Goal: Download file/media

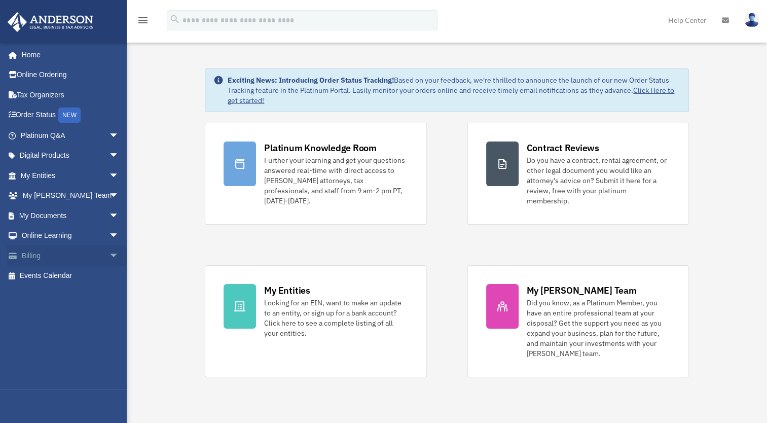
click at [109, 251] on span "arrow_drop_down" at bounding box center [119, 255] width 20 height 21
click at [79, 273] on link "$ Open Invoices" at bounding box center [74, 276] width 120 height 21
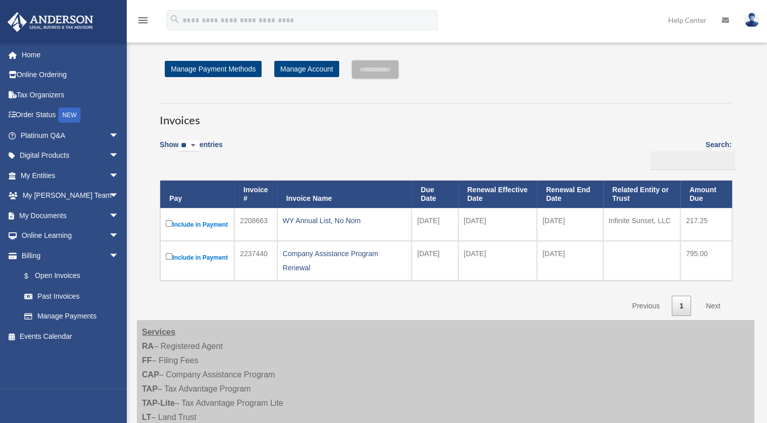
click at [172, 221] on label "Include in Payment" at bounding box center [197, 224] width 63 height 13
click at [391, 68] on input "**********" at bounding box center [375, 69] width 47 height 18
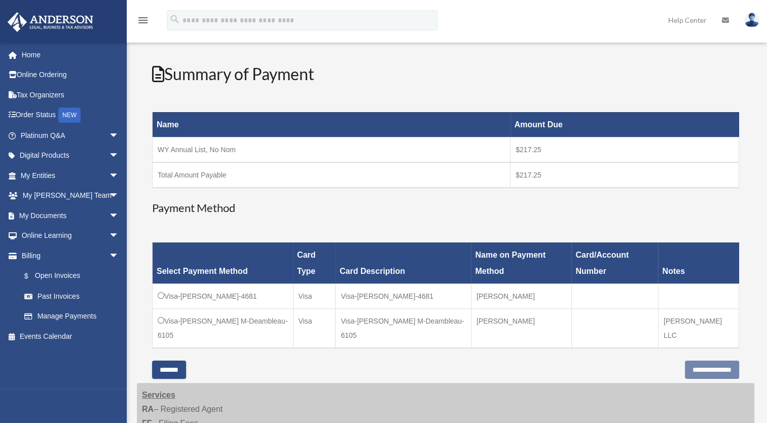
scroll to position [98, 0]
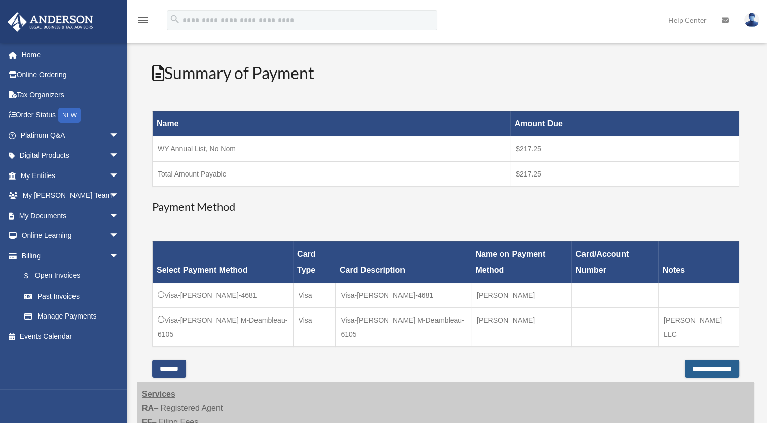
click at [693, 360] on input "**********" at bounding box center [712, 369] width 54 height 18
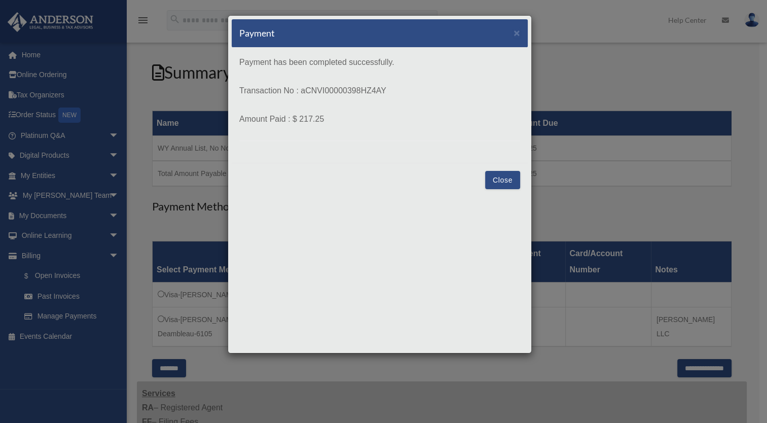
click at [509, 184] on button "Close" at bounding box center [502, 180] width 35 height 18
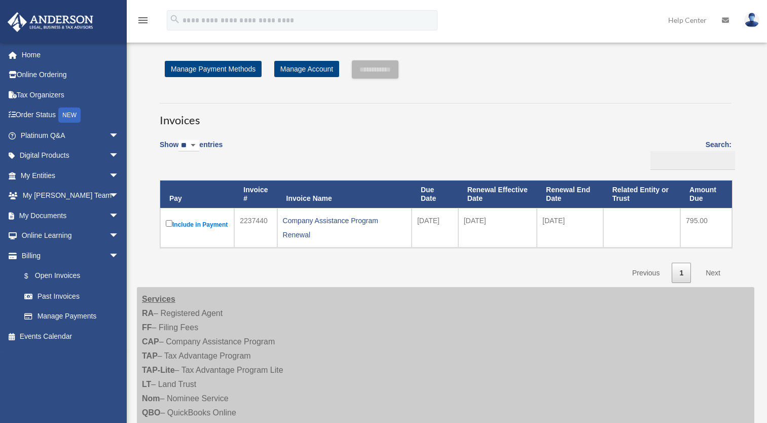
scroll to position [98, 0]
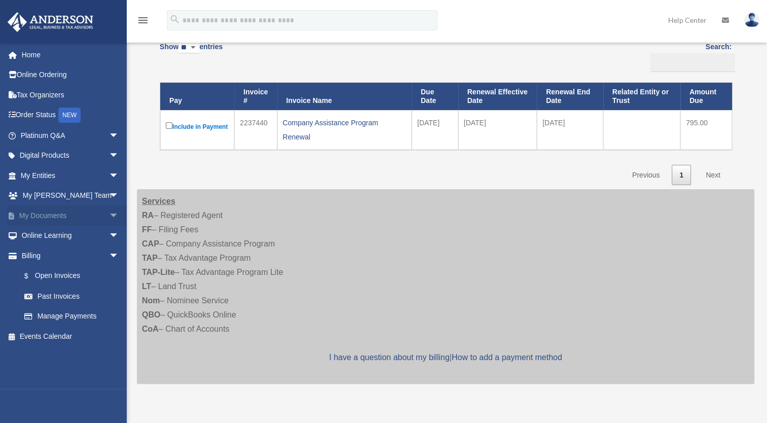
click at [109, 214] on span "arrow_drop_down" at bounding box center [119, 215] width 20 height 21
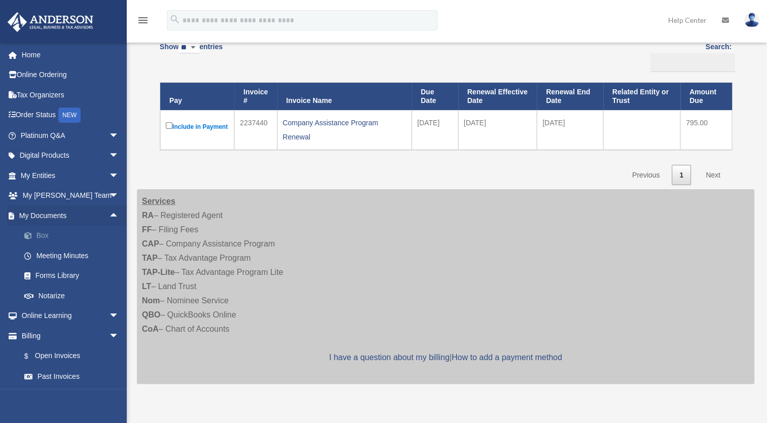
click at [61, 234] on link "Box" at bounding box center [74, 236] width 120 height 20
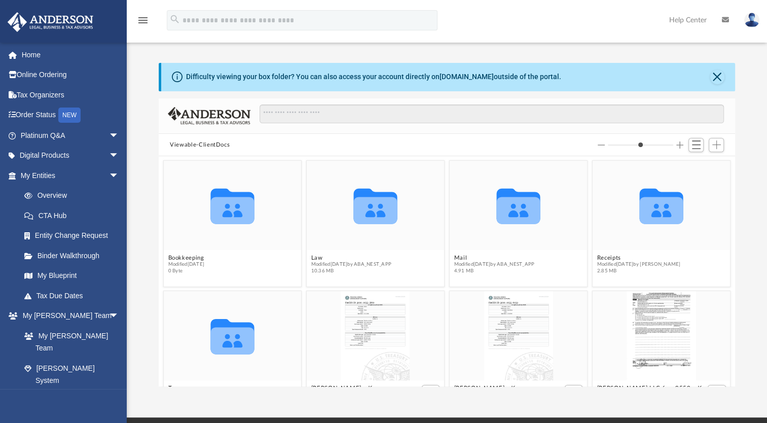
scroll to position [223, 568]
click at [530, 213] on icon "grid" at bounding box center [519, 210] width 44 height 27
click at [494, 261] on span "Modified [DATE] by ABA_NEST_APP" at bounding box center [494, 264] width 81 height 7
click at [514, 221] on icon "grid" at bounding box center [519, 210] width 44 height 27
click at [495, 266] on span "Modified [DATE] by ABA_NEST_APP" at bounding box center [494, 264] width 81 height 7
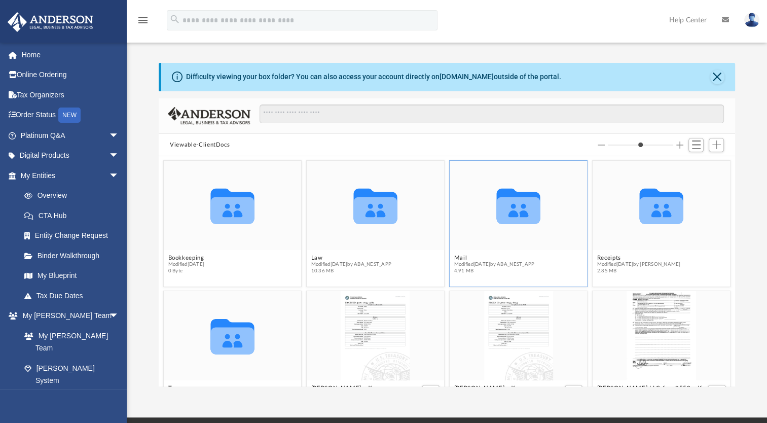
click at [531, 207] on icon "grid" at bounding box center [519, 210] width 44 height 27
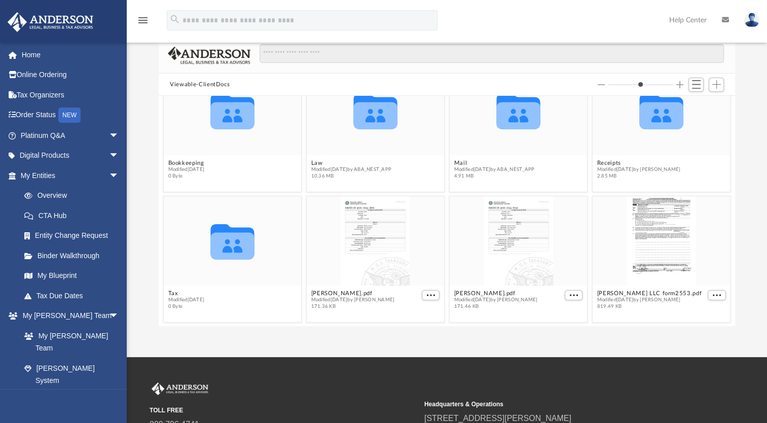
scroll to position [0, 0]
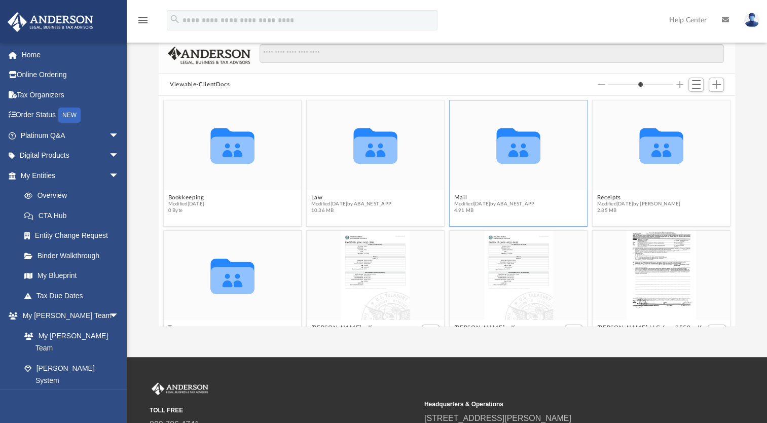
click at [475, 210] on span "4.91 MB" at bounding box center [494, 210] width 81 height 7
click at [511, 159] on icon "grid" at bounding box center [519, 149] width 44 height 27
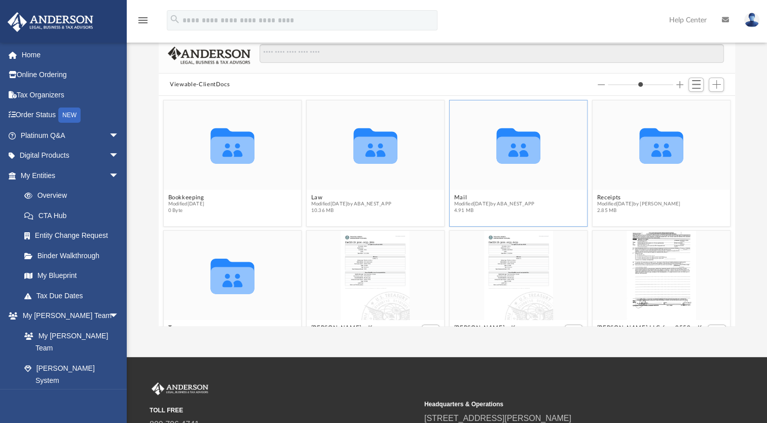
drag, startPoint x: 511, startPoint y: 159, endPoint x: 470, endPoint y: 188, distance: 49.9
click at [470, 188] on div "Collaborated Folder" at bounding box center [518, 144] width 137 height 89
click at [471, 203] on span "Modified [DATE] by ABA_NEST_APP" at bounding box center [494, 204] width 81 height 7
click at [471, 195] on button "Mail" at bounding box center [494, 197] width 81 height 7
click at [470, 195] on button "Mail" at bounding box center [494, 197] width 81 height 7
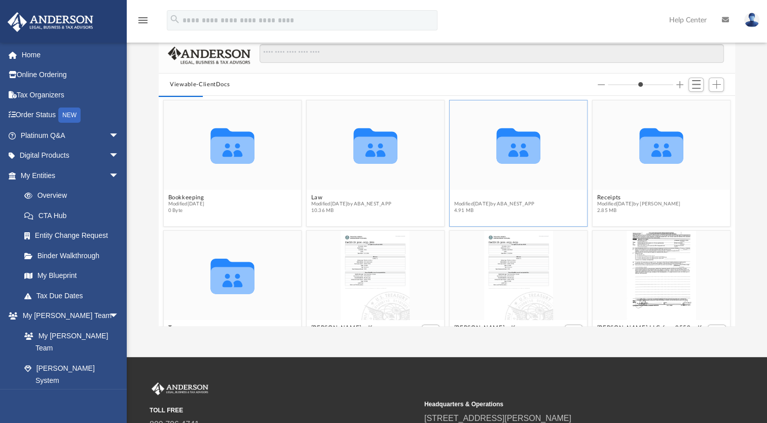
click at [470, 195] on button "Mail" at bounding box center [494, 197] width 81 height 7
click at [479, 204] on span "Modified [DATE] by ABA_NEST_APP" at bounding box center [494, 204] width 81 height 7
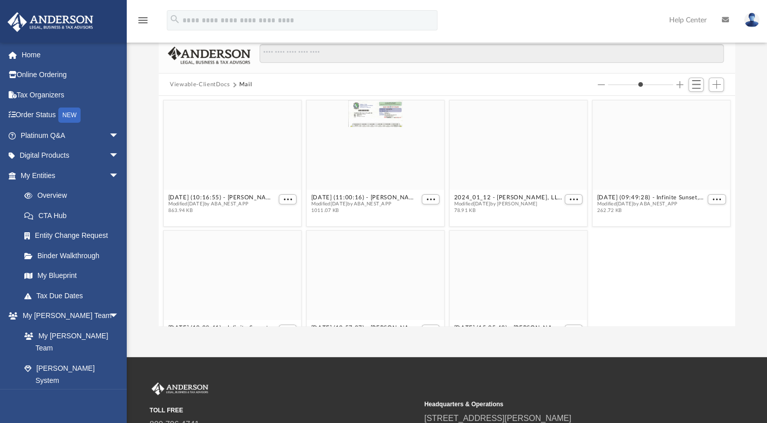
click at [139, 180] on div "Difficulty viewing your box folder? You can also access your account directly o…" at bounding box center [447, 165] width 640 height 324
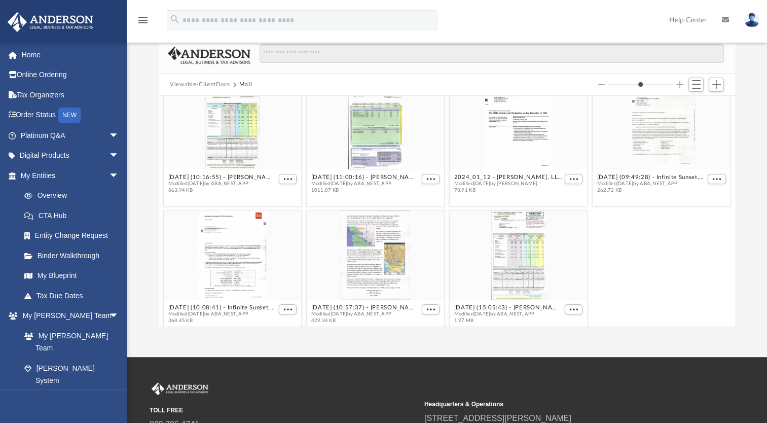
scroll to position [34, 0]
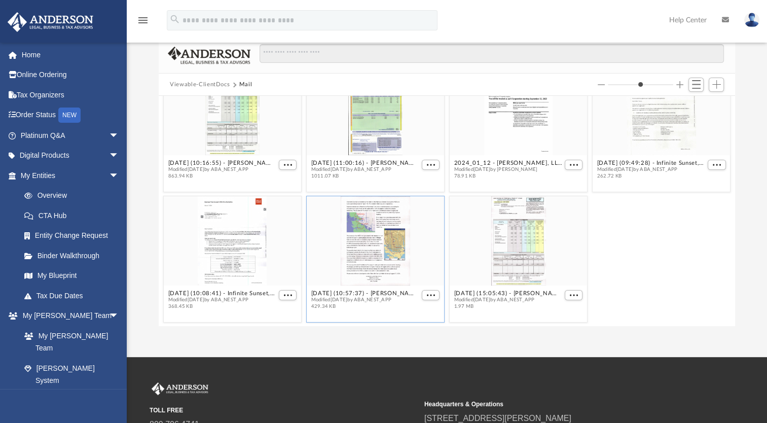
click at [393, 279] on div "grid" at bounding box center [375, 240] width 137 height 89
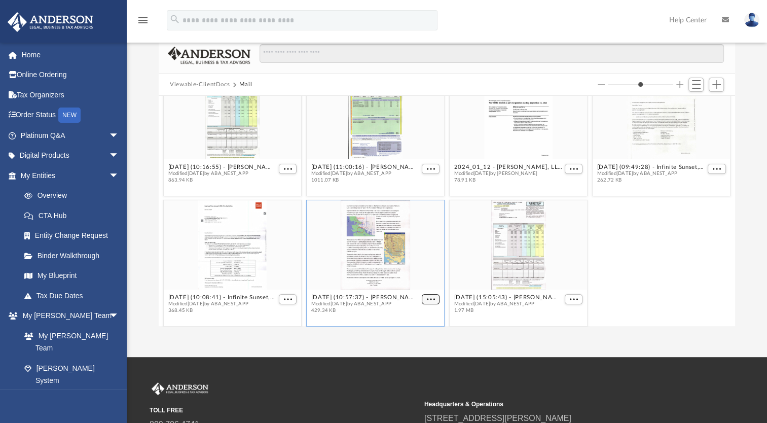
click at [426, 294] on button "More options" at bounding box center [431, 299] width 18 height 11
click at [410, 281] on li "Download" at bounding box center [415, 279] width 29 height 11
click at [398, 279] on div "grid" at bounding box center [375, 244] width 137 height 89
click at [570, 297] on span "More options" at bounding box center [574, 299] width 8 height 5
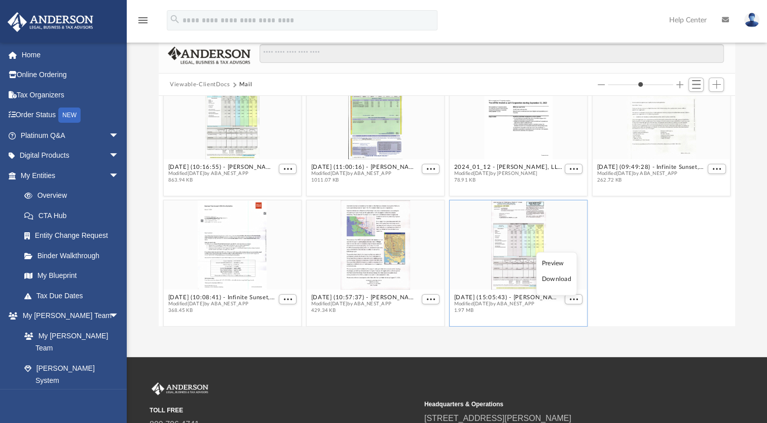
click at [555, 280] on li "Download" at bounding box center [556, 279] width 29 height 11
click at [531, 270] on div "grid" at bounding box center [518, 244] width 137 height 89
click at [60, 281] on link "My Blueprint" at bounding box center [74, 276] width 120 height 20
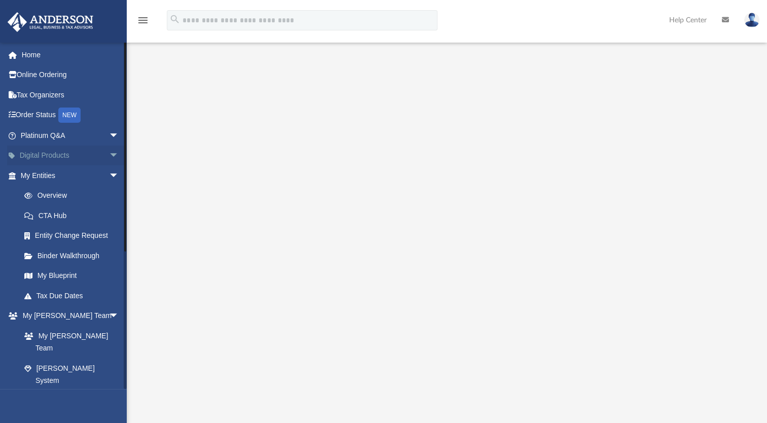
click at [109, 153] on span "arrow_drop_down" at bounding box center [119, 156] width 20 height 21
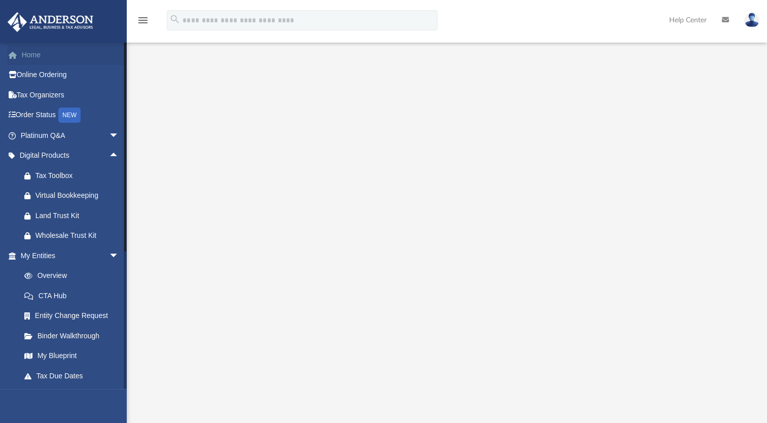
click at [29, 59] on link "Home" at bounding box center [70, 55] width 127 height 20
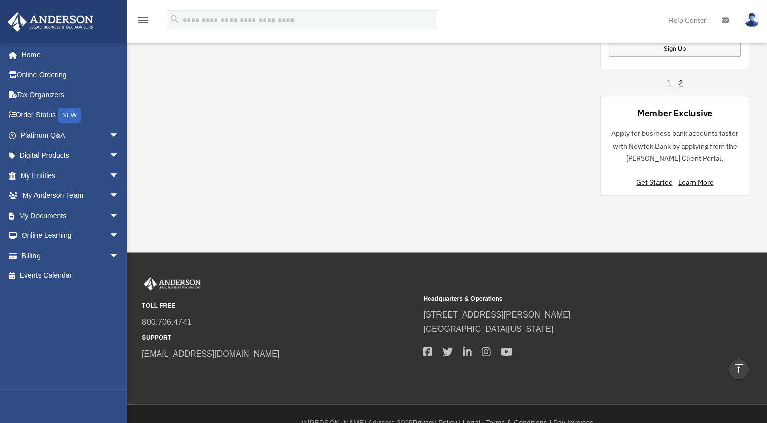
scroll to position [813, 0]
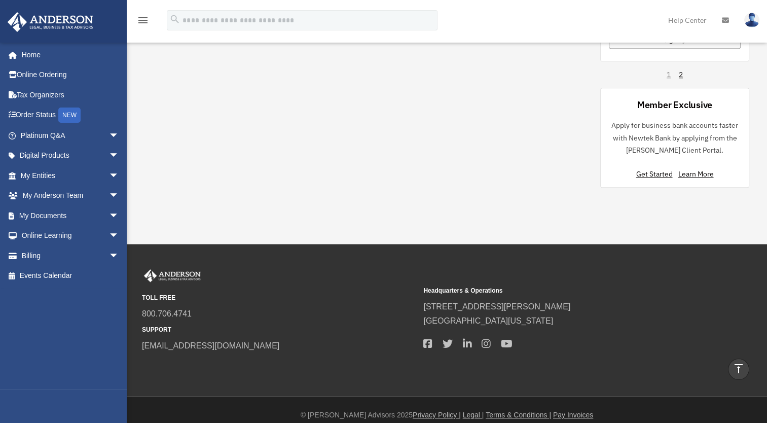
click at [755, 21] on img at bounding box center [751, 20] width 15 height 15
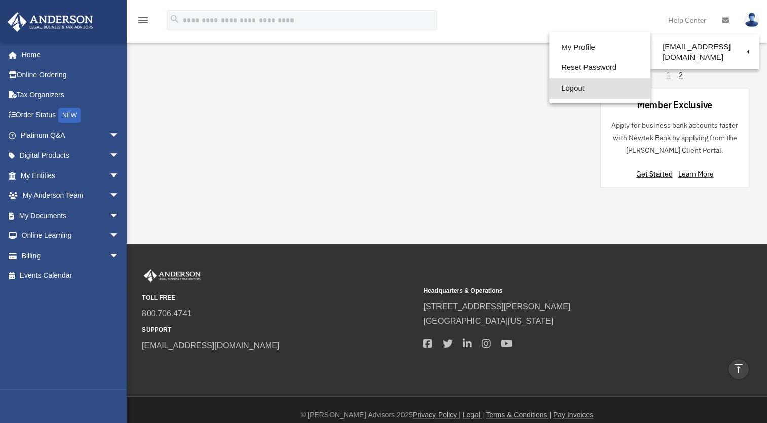
click at [580, 89] on link "Logout" at bounding box center [599, 88] width 101 height 21
